Goal: Task Accomplishment & Management: Manage account settings

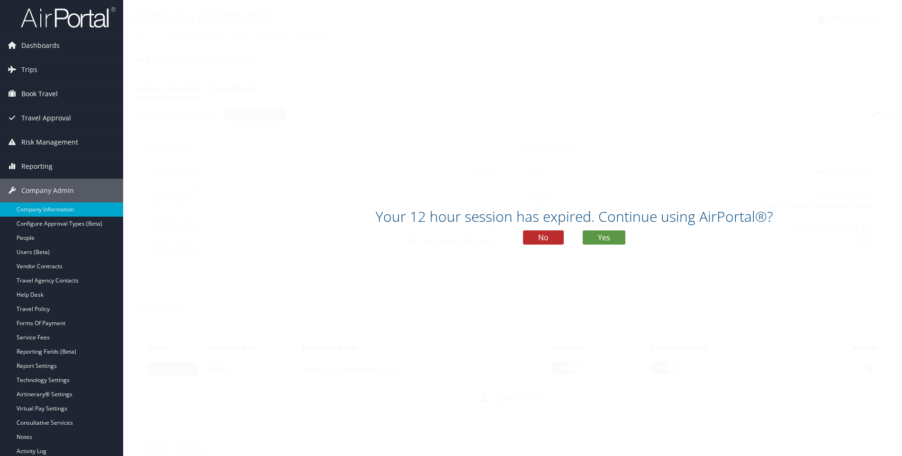
scroll to position [379, 0]
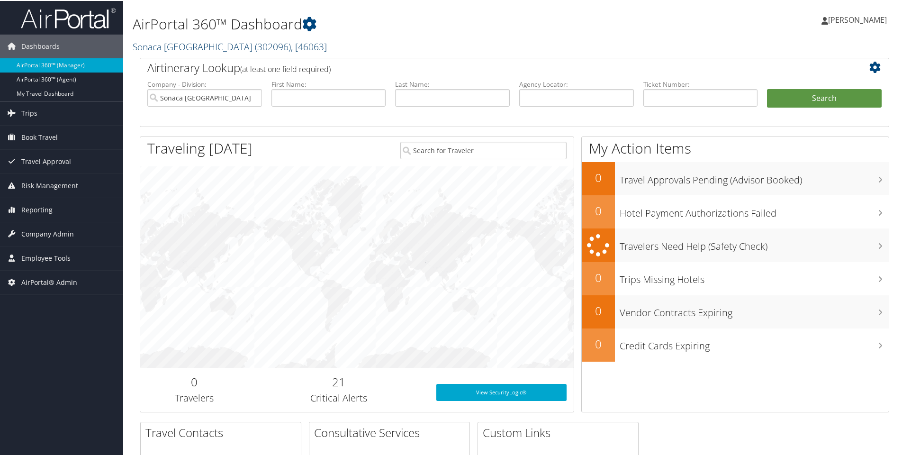
click at [156, 45] on link "Sonaca North America ( 302096 ) , [ 46063 ]" at bounding box center [230, 45] width 194 height 13
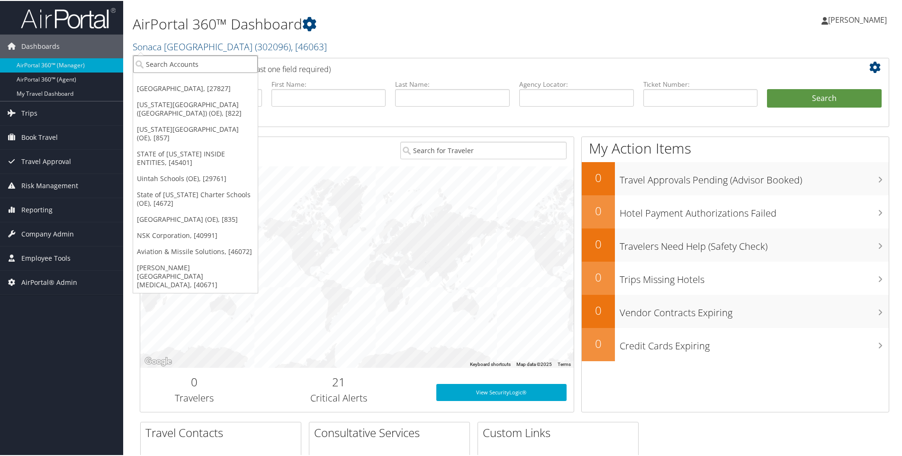
click at [164, 64] on input "search" at bounding box center [195, 63] width 125 height 18
type input "302028"
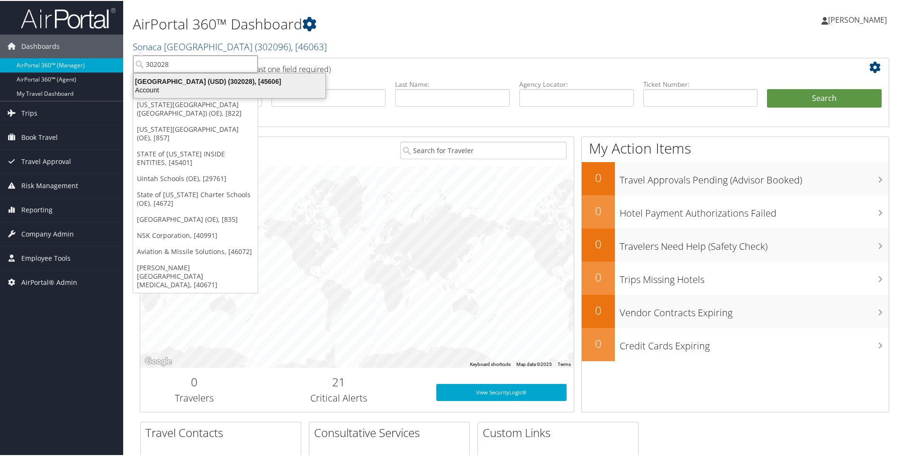
click at [201, 82] on div "University of San Diego (USD) (302028), [45606]" at bounding box center [229, 80] width 203 height 9
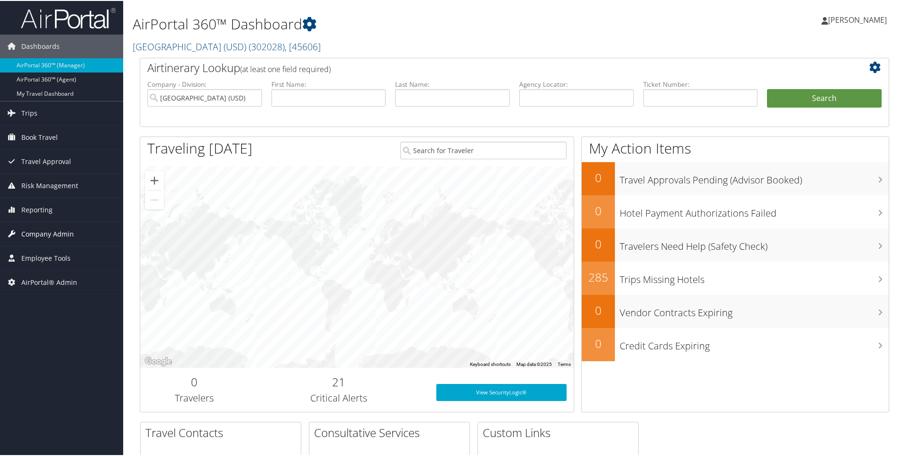
click at [56, 236] on span "Company Admin" at bounding box center [47, 233] width 53 height 24
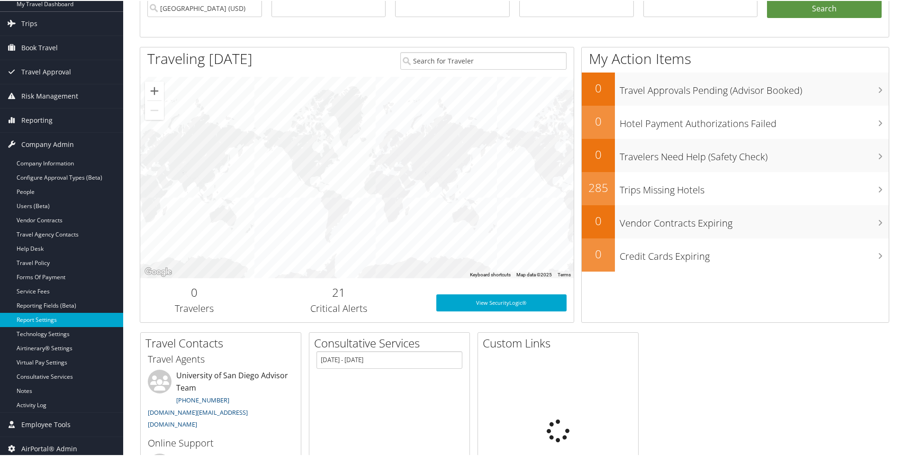
scroll to position [95, 0]
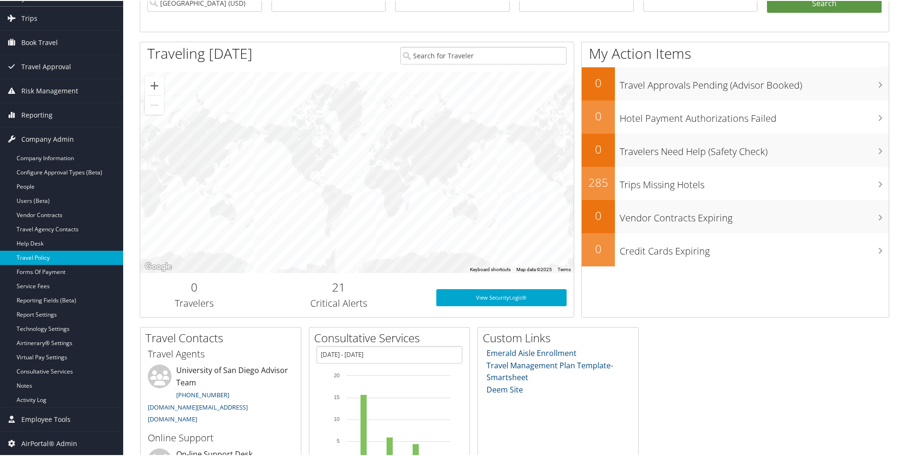
click at [31, 257] on link "Travel Policy" at bounding box center [61, 257] width 123 height 14
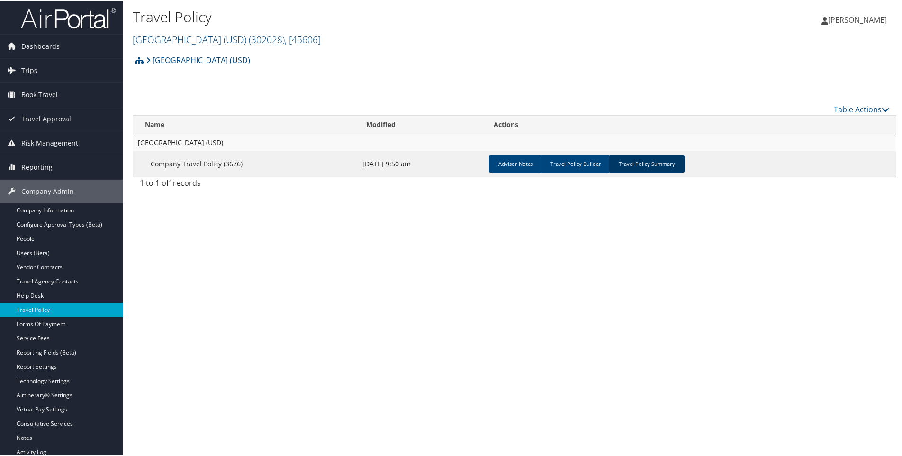
click at [633, 159] on link "Travel Policy Summary" at bounding box center [647, 162] width 76 height 17
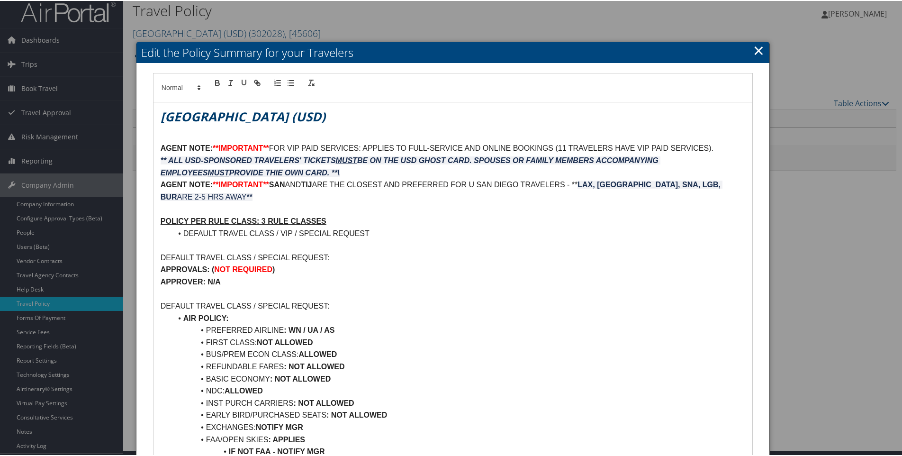
scroll to position [47, 0]
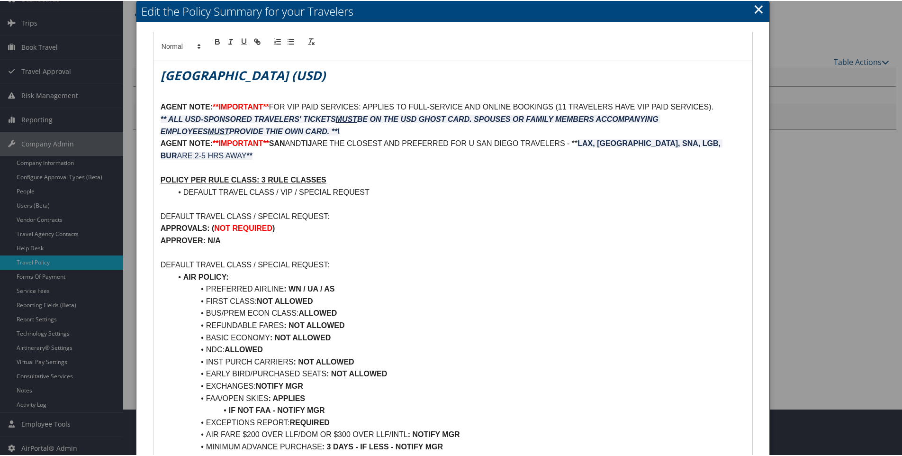
click at [361, 358] on li "INST PURCH CARRIERS : NOT ALLOWED" at bounding box center [458, 361] width 573 height 12
click at [356, 361] on strong ": NOT ALLOWED EXCEPT FOR VOLARIS ANDVIVA AEROBUS)" at bounding box center [405, 361] width 225 height 8
click at [462, 360] on strong ": NOT ALLOWED (EXCEPT FOR VOLARIS ANDVIVA AEROBUS)" at bounding box center [406, 361] width 227 height 8
click at [519, 360] on strong ": NOT ALLOWED (EXCEPT FOR VOLARIS AND VIVA AEROBUS)" at bounding box center [407, 361] width 229 height 8
drag, startPoint x: 356, startPoint y: 360, endPoint x: 622, endPoint y: 362, distance: 265.8
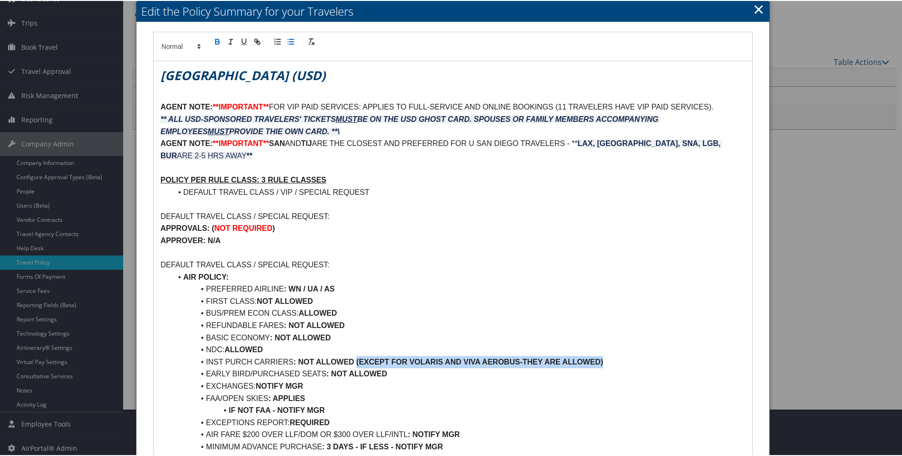
click at [622, 362] on li "INST PURCH CARRIERS : NOT ALLOWED (EXCEPT FOR VOLARIS AND VIVA AEROBUS-THEY ARE…" at bounding box center [458, 361] width 573 height 12
copy strong "(EXCEPT FOR VOLARIS AND VIVA AEROBUS-THEY ARE ALLOWED)"
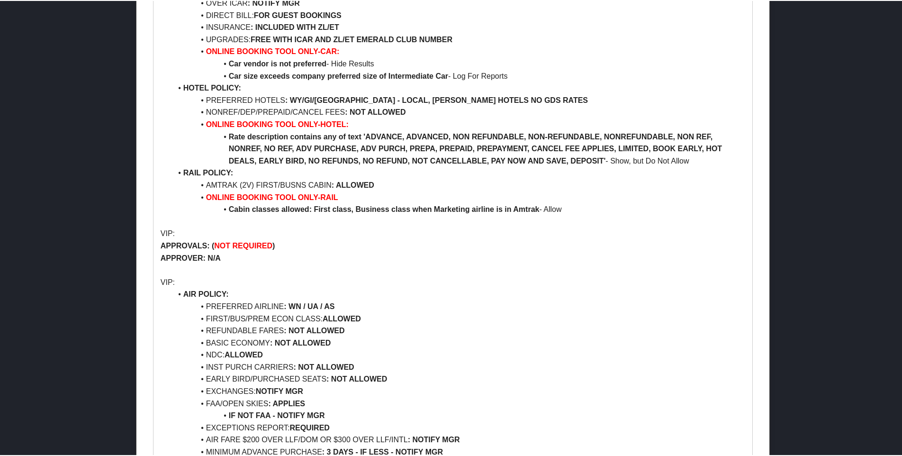
scroll to position [758, 0]
click at [359, 360] on li "INST PURCH CARRIERS : NOT ALLOWED" at bounding box center [458, 366] width 573 height 12
click at [354, 362] on strong ": NOT ALLOWED" at bounding box center [323, 366] width 61 height 8
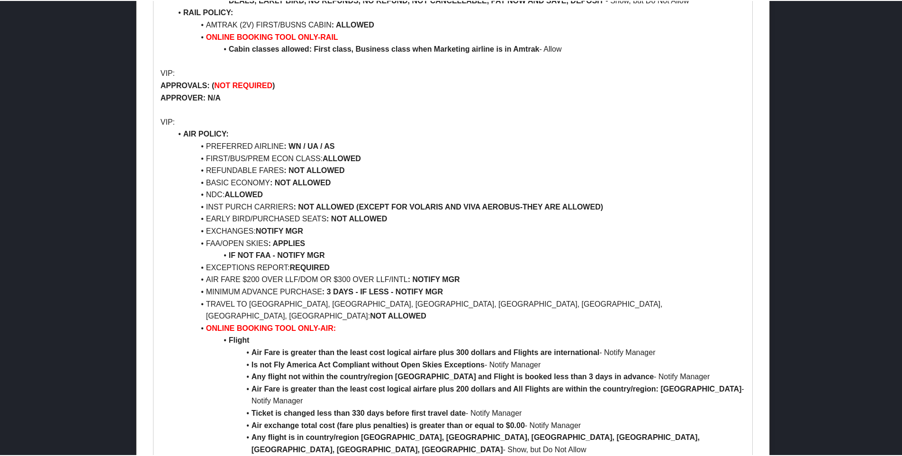
scroll to position [944, 0]
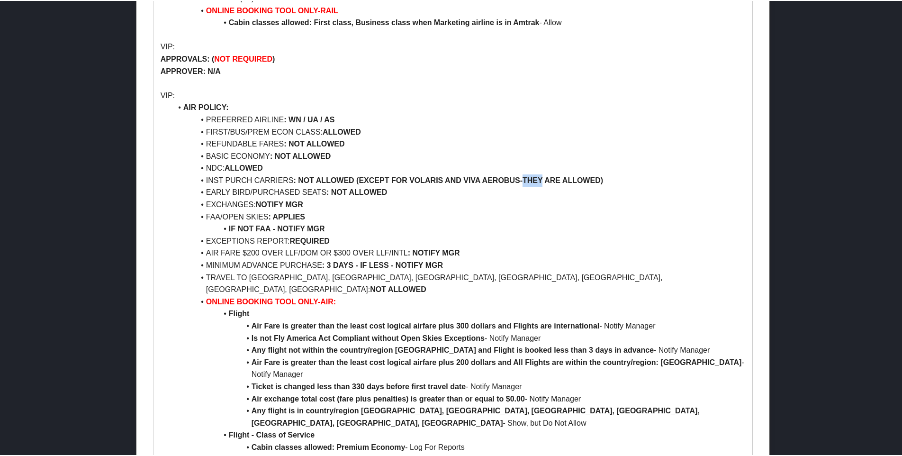
drag, startPoint x: 524, startPoint y: 153, endPoint x: 543, endPoint y: 157, distance: 19.5
click at [543, 175] on strong ": NOT ALLOWED (EXCEPT FOR VOLARIS AND VIVA AEROBUS-THEY ARE ALLOWED)" at bounding box center [448, 179] width 310 height 8
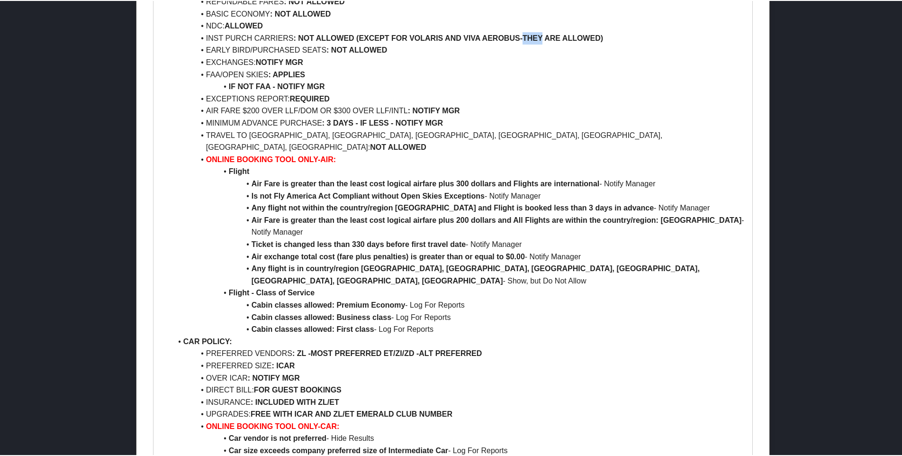
scroll to position [1039, 0]
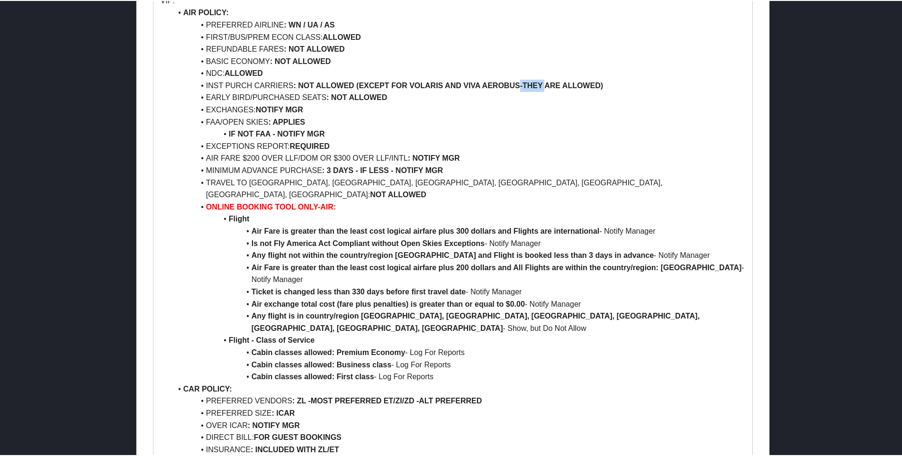
drag, startPoint x: 519, startPoint y: 61, endPoint x: 544, endPoint y: 60, distance: 25.6
click at [544, 81] on strong ": NOT ALLOWED (EXCEPT FOR VOLARIS AND VIVA AEROBUS-THEY ARE ALLOWED)" at bounding box center [448, 85] width 310 height 8
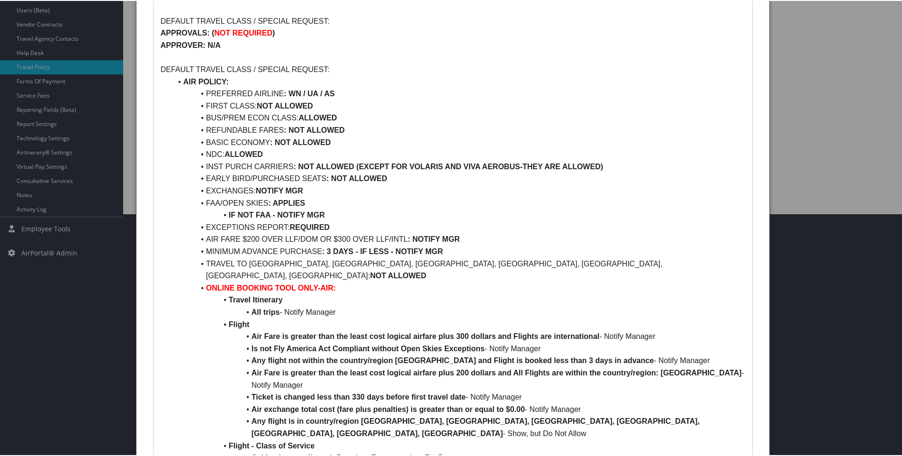
scroll to position [235, 0]
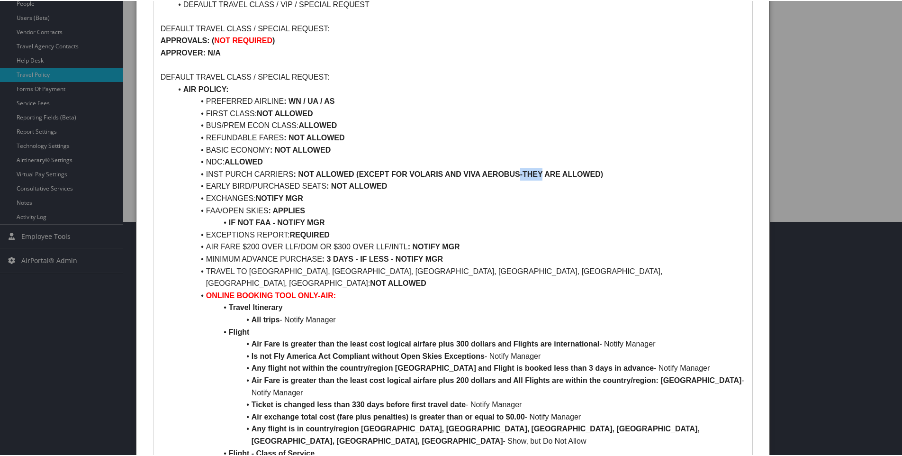
drag, startPoint x: 520, startPoint y: 172, endPoint x: 541, endPoint y: 172, distance: 21.3
click at [541, 172] on strong ": NOT ALLOWED (EXCEPT FOR VOLARIS AND VIVA AEROBUS-THEY ARE ALLOWED)" at bounding box center [448, 173] width 310 height 8
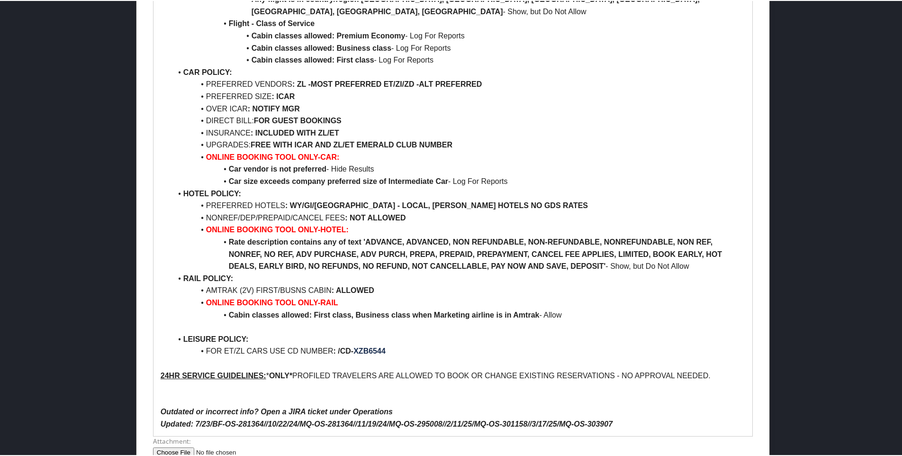
scroll to position [1372, 0]
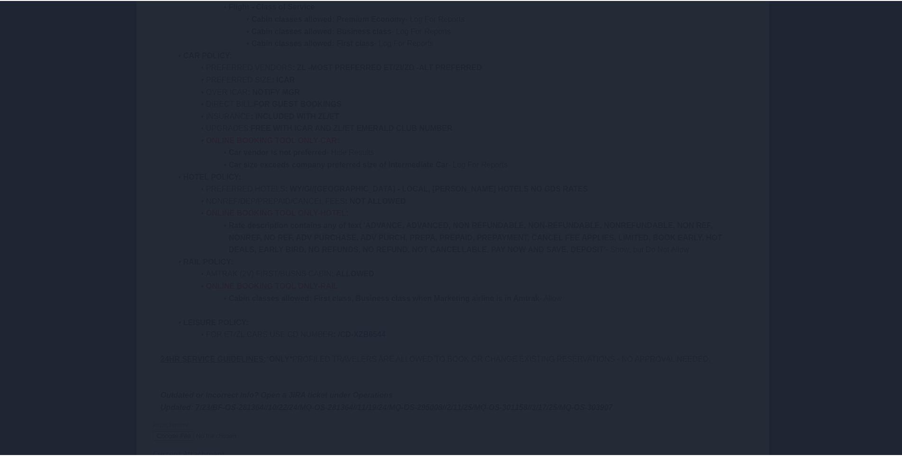
scroll to position [51, 0]
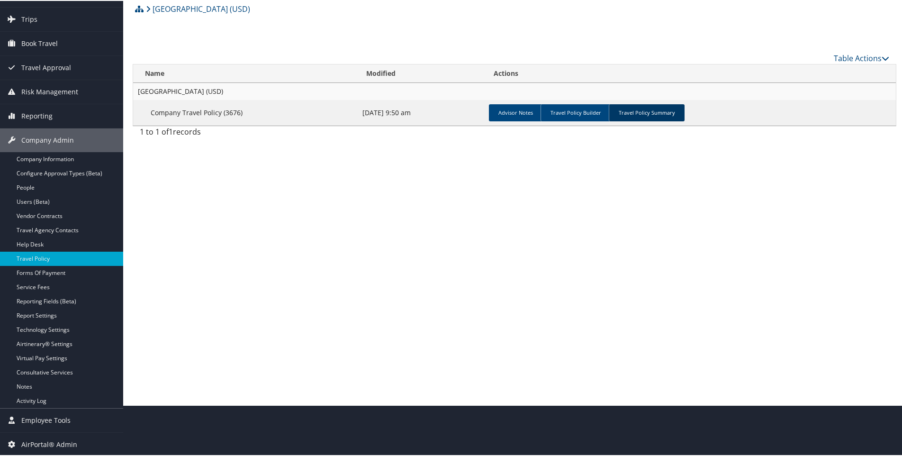
click at [644, 110] on link "Travel Policy Summary" at bounding box center [647, 111] width 76 height 17
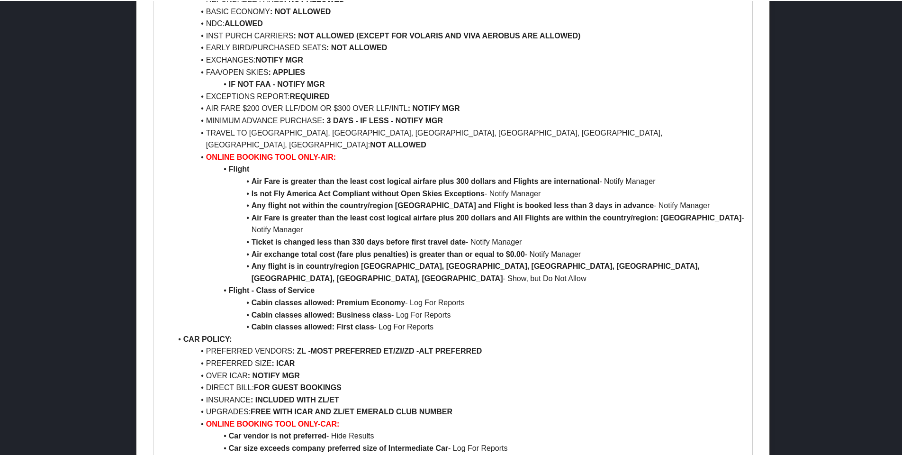
scroll to position [1088, 0]
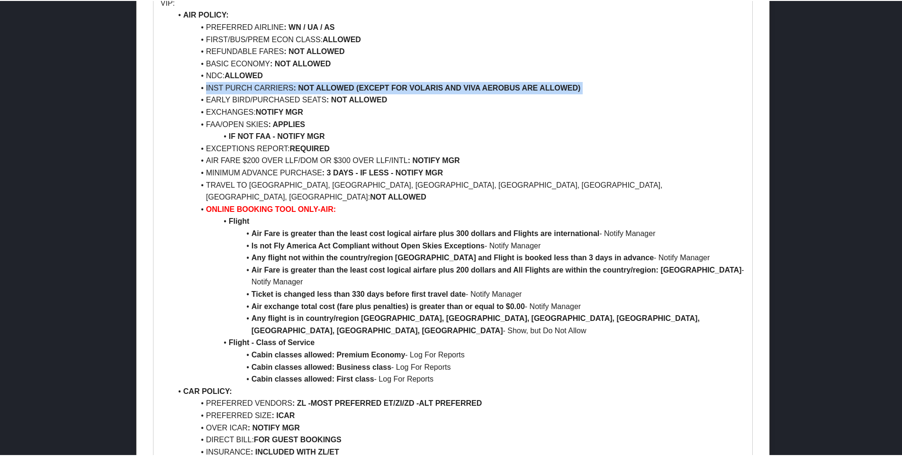
drag, startPoint x: 205, startPoint y: 59, endPoint x: 589, endPoint y: 62, distance: 383.8
click at [589, 81] on li "INST PURCH CARRIERS : NOT ALLOWED (EXCEPT FOR VOLARIS AND VIVA AEROBUS ARE ALLO…" at bounding box center [458, 87] width 573 height 12
copy li "INST PURCH CARRIERS : NOT ALLOWED (EXCEPT FOR VOLARIS AND VIVA AEROBUS ARE ALLO…"
